Goal: Navigation & Orientation: Understand site structure

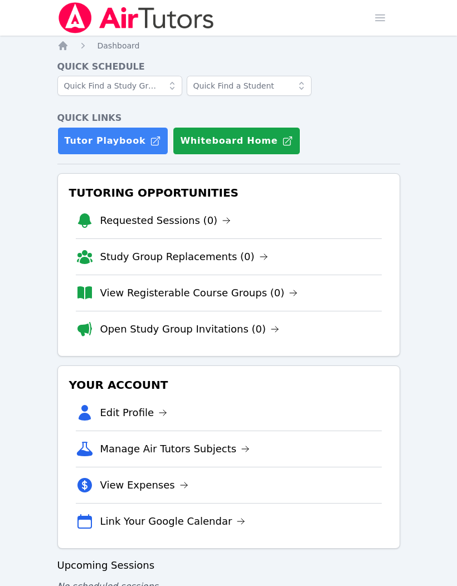
click at [192, 23] on img at bounding box center [136, 17] width 158 height 31
click at [188, 291] on link "View Registerable Course Groups (0)" at bounding box center [199, 293] width 198 height 16
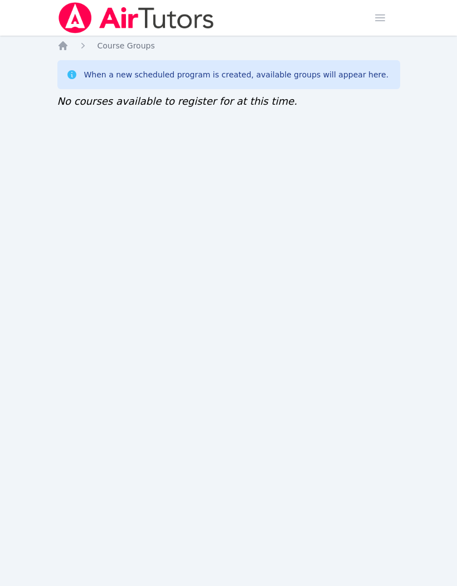
click at [174, 21] on img at bounding box center [136, 17] width 158 height 31
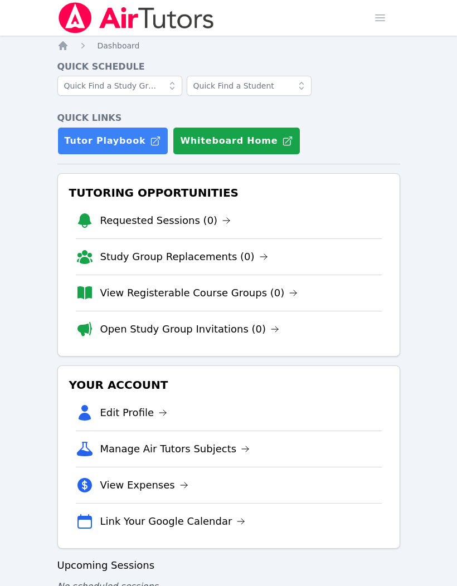
click at [214, 448] on link "Manage Air Tutors Subjects" at bounding box center [175, 449] width 150 height 16
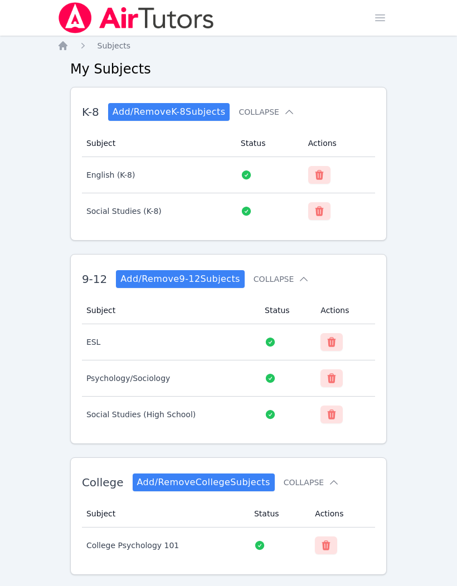
scroll to position [46, 0]
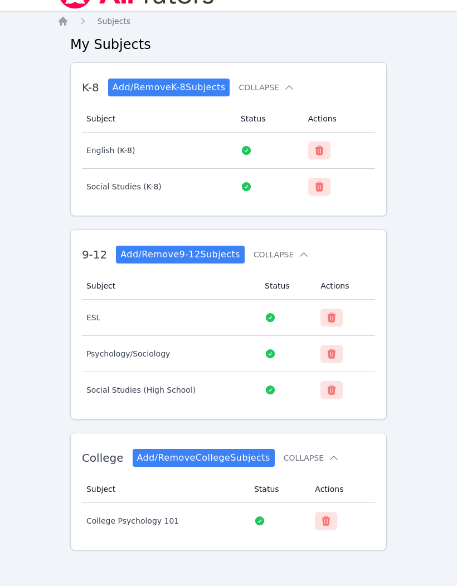
click at [434, 140] on div "Home Sessions Study Groups Students Messages Open user menu [PERSON_NAME] Open …" at bounding box center [228, 281] width 457 height 610
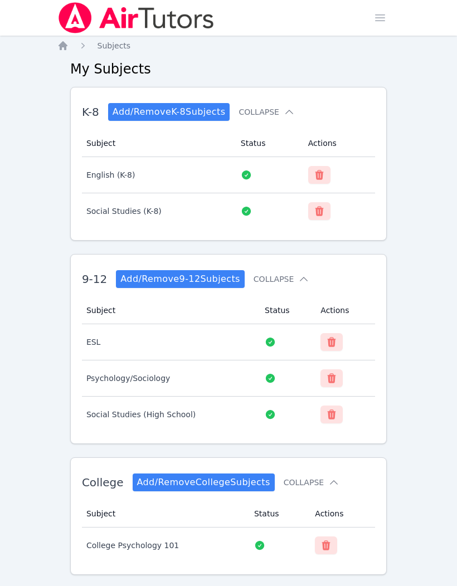
click at [384, 14] on span "button" at bounding box center [379, 18] width 24 height 24
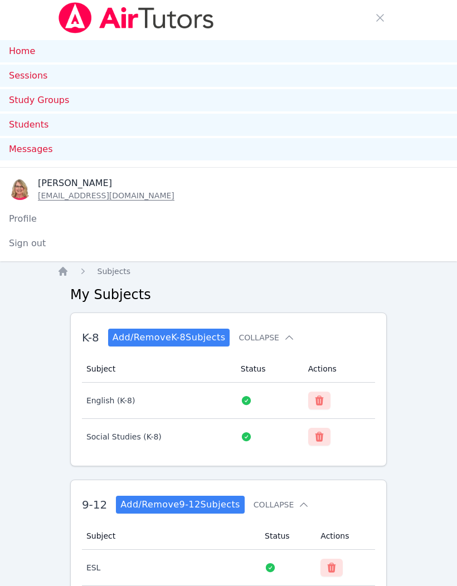
click at [30, 48] on link "Home" at bounding box center [228, 51] width 457 height 22
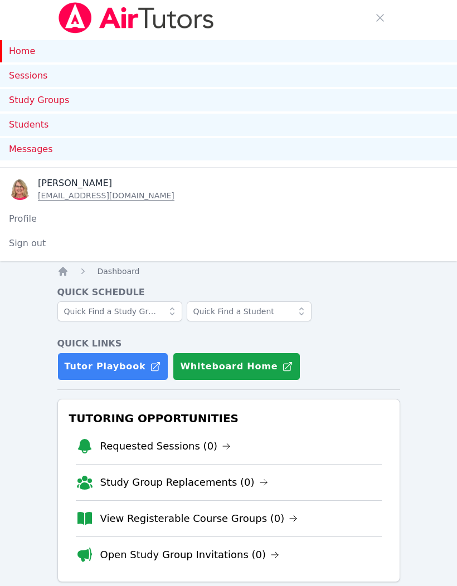
click at [41, 73] on link "Sessions" at bounding box center [228, 76] width 457 height 22
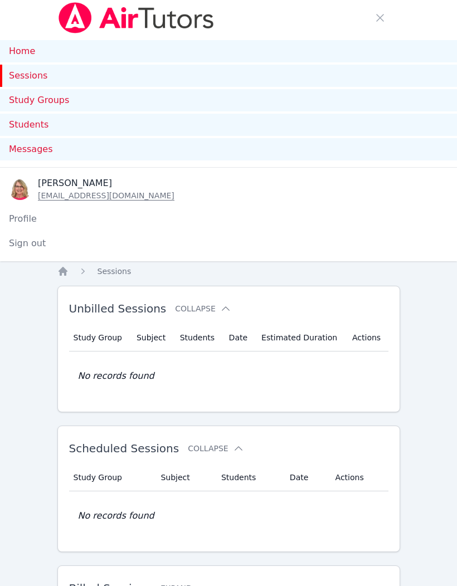
click at [62, 100] on link "Study Groups" at bounding box center [228, 100] width 457 height 22
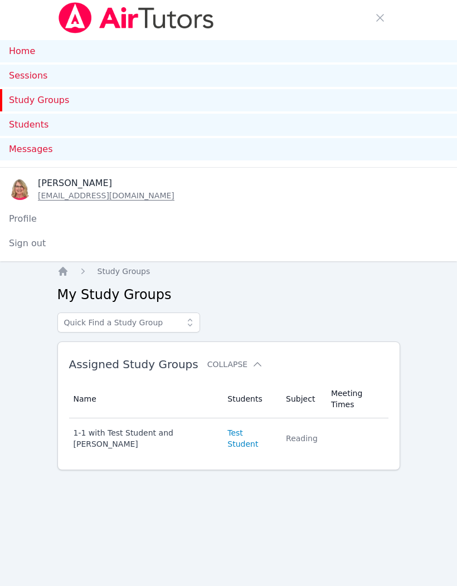
click at [386, 17] on span "button" at bounding box center [379, 18] width 24 height 24
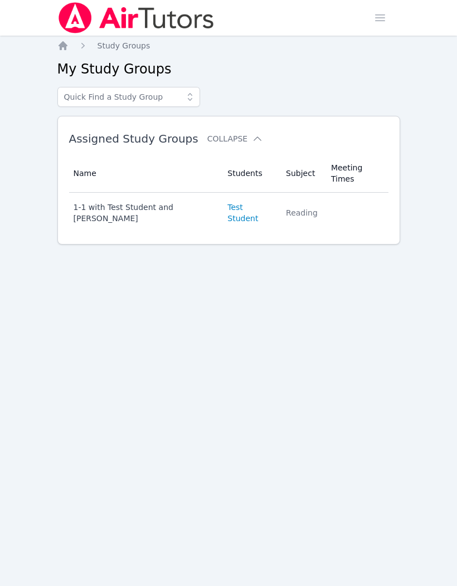
click at [129, 47] on span "Study Groups" at bounding box center [123, 45] width 53 height 9
